Goal: Transaction & Acquisition: Purchase product/service

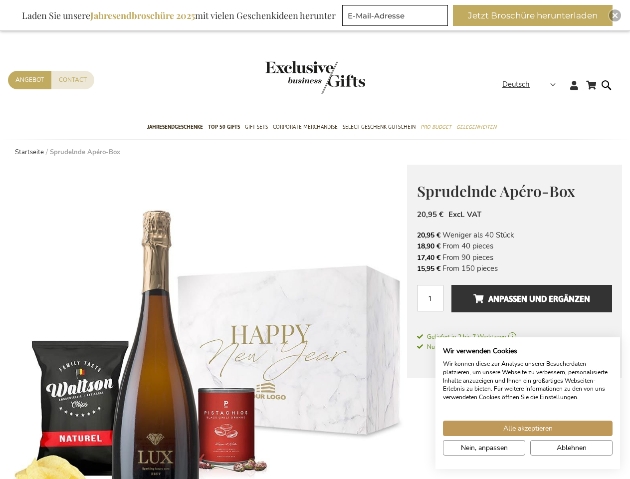
click at [532, 84] on strong "Deutsch" at bounding box center [528, 84] width 52 height 11
click at [0, 0] on link "[GEOGRAPHIC_DATA]" at bounding box center [0, 0] width 0 height 0
click at [514, 303] on span "Anpassen und ergänzen" at bounding box center [531, 299] width 117 height 16
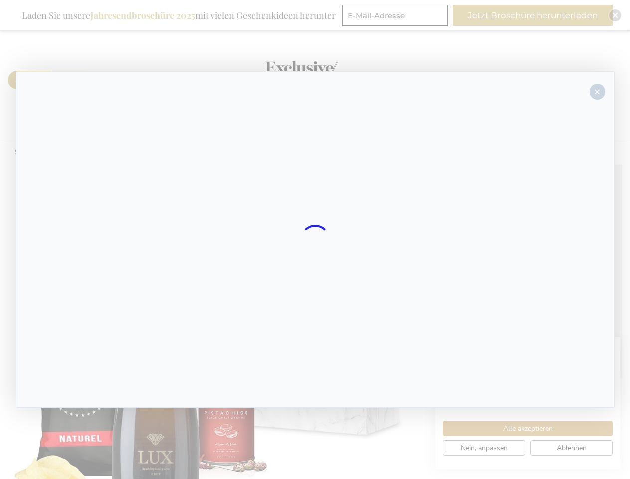
click at [531, 298] on div at bounding box center [315, 239] width 598 height 336
click at [536, 15] on div at bounding box center [315, 239] width 630 height 479
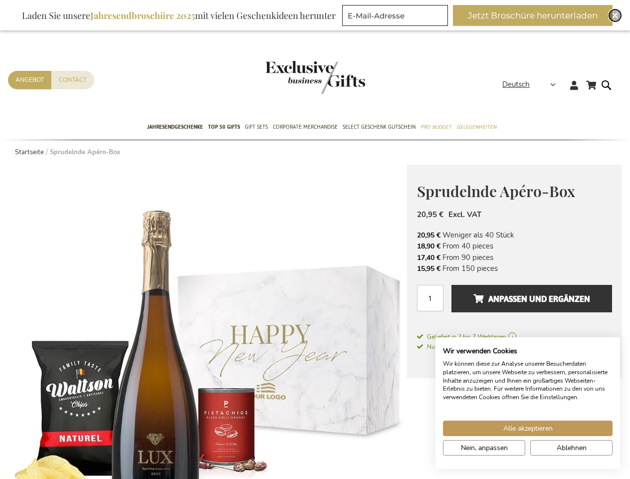
click at [615, 15] on img "Close" at bounding box center [615, 15] width 6 height 6
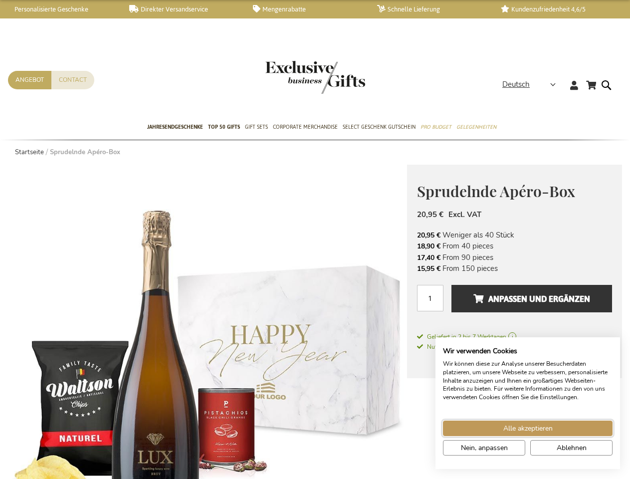
click at [527, 428] on span "Alle akzeptieren" at bounding box center [527, 428] width 49 height 10
